Goal: Navigation & Orientation: Understand site structure

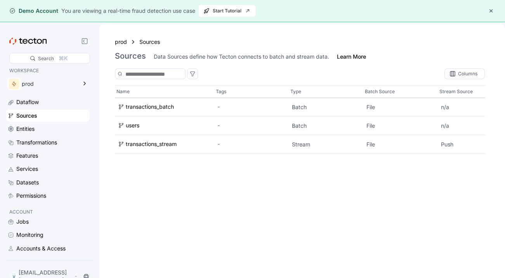
click at [32, 114] on div "Sources" at bounding box center [26, 115] width 21 height 9
click at [32, 108] on div "Dataflow" at bounding box center [47, 102] width 83 height 12
click at [49, 88] on div "prod" at bounding box center [42, 84] width 72 height 16
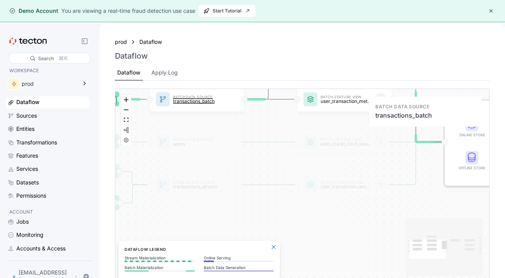
drag, startPoint x: 203, startPoint y: 198, endPoint x: 171, endPoint y: 104, distance: 99.4
click at [171, 104] on div "Batch Data Source transactions_batch" at bounding box center [198, 100] width 57 height 16
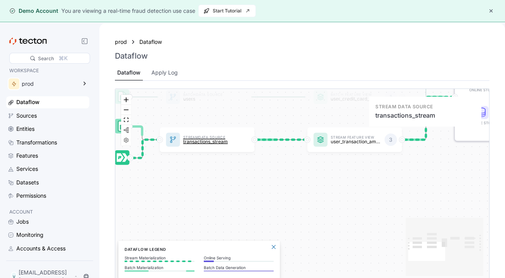
drag, startPoint x: 210, startPoint y: 180, endPoint x: 221, endPoint y: 135, distance: 46.2
click at [221, 135] on p "Stream Data Source" at bounding box center [208, 136] width 51 height 3
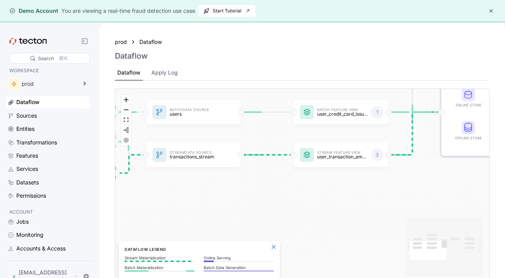
drag, startPoint x: 267, startPoint y: 152, endPoint x: 247, endPoint y: 187, distance: 40.6
click at [247, 186] on div "Batch Data Source transactions_batch Stream Data Source transactions_stream Bat…" at bounding box center [302, 185] width 374 height 193
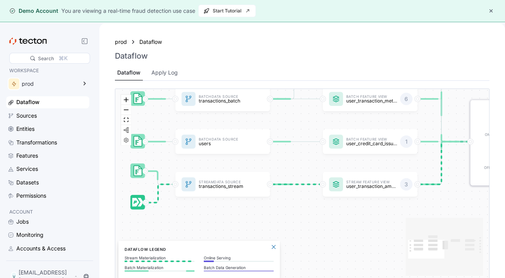
drag, startPoint x: 241, startPoint y: 151, endPoint x: 286, endPoint y: 164, distance: 46.8
click at [286, 164] on div "Batch Data Source transactions_batch Stream Data Source transactions_stream Bat…" at bounding box center [302, 185] width 374 height 193
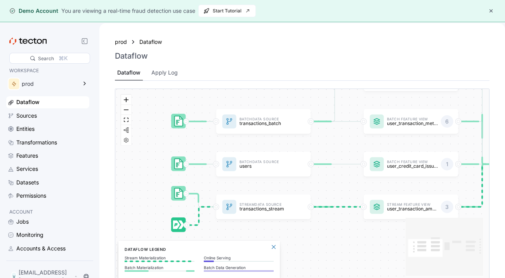
drag, startPoint x: 248, startPoint y: 116, endPoint x: 283, endPoint y: 142, distance: 43.3
click at [285, 143] on div "Batch Data Source transactions_batch Stream Data Source transactions_stream Bat…" at bounding box center [302, 185] width 374 height 193
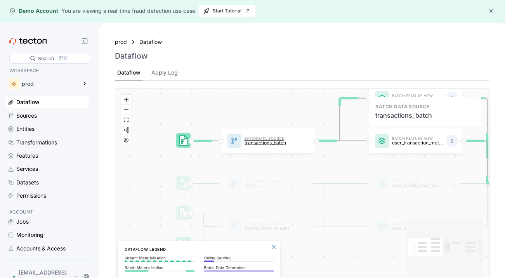
drag, startPoint x: 275, startPoint y: 128, endPoint x: 277, endPoint y: 151, distance: 23.7
click at [277, 145] on p "transactions_batch" at bounding box center [270, 142] width 51 height 5
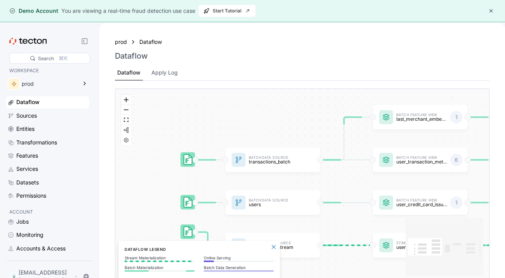
drag, startPoint x: 273, startPoint y: 113, endPoint x: 193, endPoint y: 85, distance: 84.4
click at [194, 86] on div "prod Dataflow Dataflow Dataflow Apply Log Batch Data Source transactions_batch …" at bounding box center [302, 162] width 406 height 278
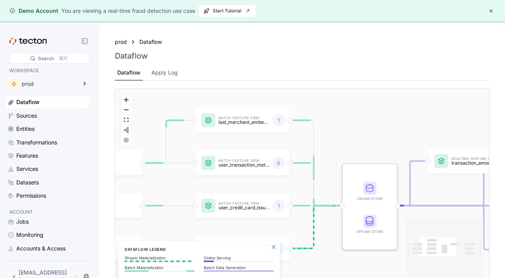
drag, startPoint x: 306, startPoint y: 111, endPoint x: 210, endPoint y: 149, distance: 103.4
click at [210, 149] on div "Batch Data Source transactions_batch Stream Data Source transactions_stream Bat…" at bounding box center [302, 185] width 374 height 193
click at [63, 115] on div "Sources" at bounding box center [51, 115] width 71 height 9
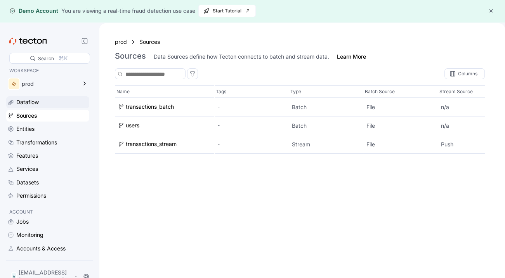
click at [64, 107] on div "Dataflow" at bounding box center [47, 102] width 83 height 12
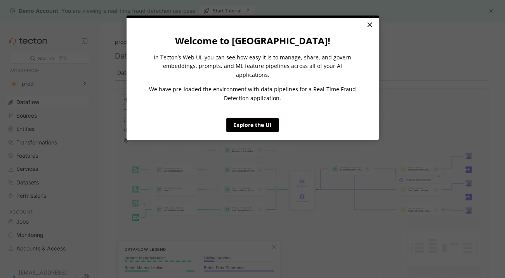
click at [369, 31] on link "×" at bounding box center [370, 25] width 14 height 14
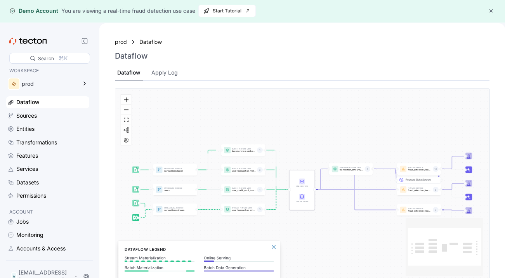
click at [369, 28] on html "× Welcome to [GEOGRAPHIC_DATA]! In Tecton’s Web UI, you can see how easy it is …" at bounding box center [252, 139] width 505 height 278
